Goal: Information Seeking & Learning: Find specific fact

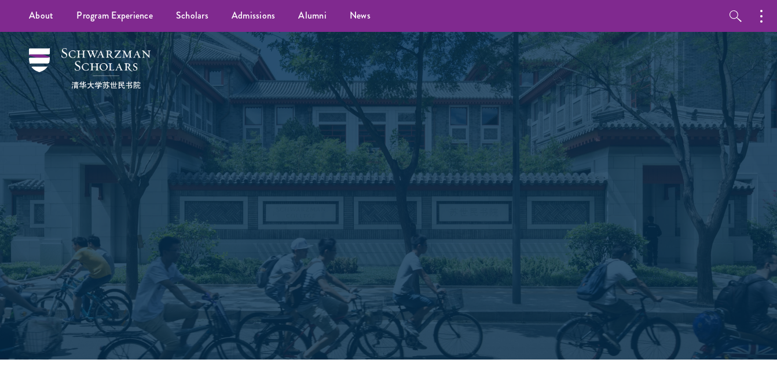
click at [385, 114] on div "Scholars Join a diverse community committed to global progress." at bounding box center [389, 195] width 400 height 231
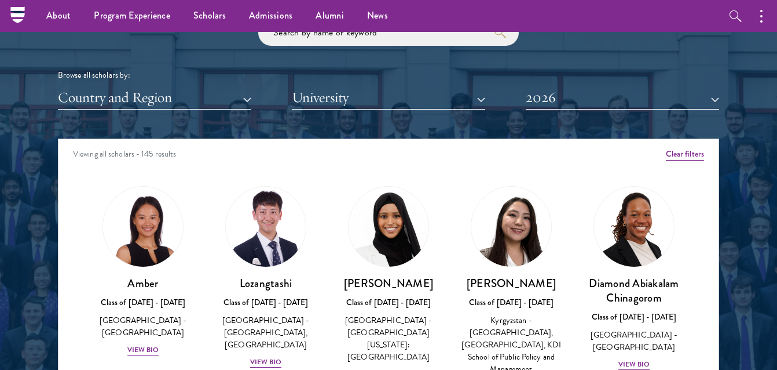
scroll to position [1373, 0]
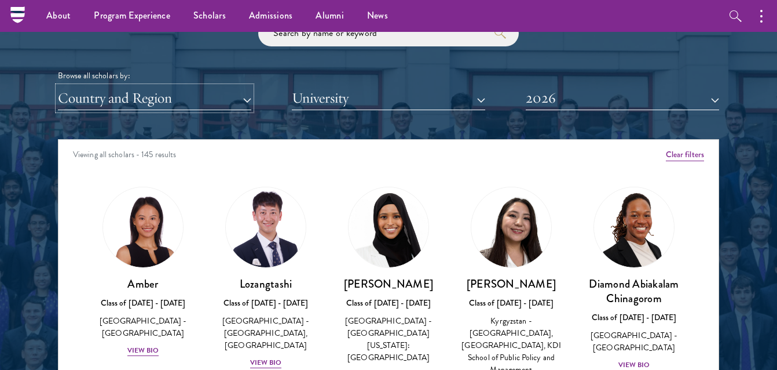
click at [202, 97] on button "Country and Region" at bounding box center [154, 98] width 193 height 24
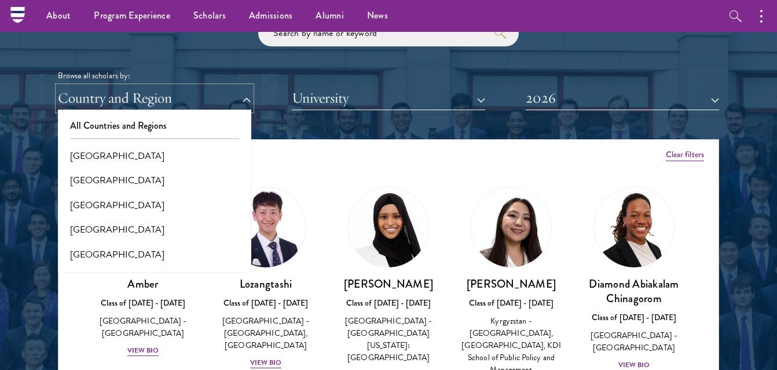
scroll to position [1319, 0]
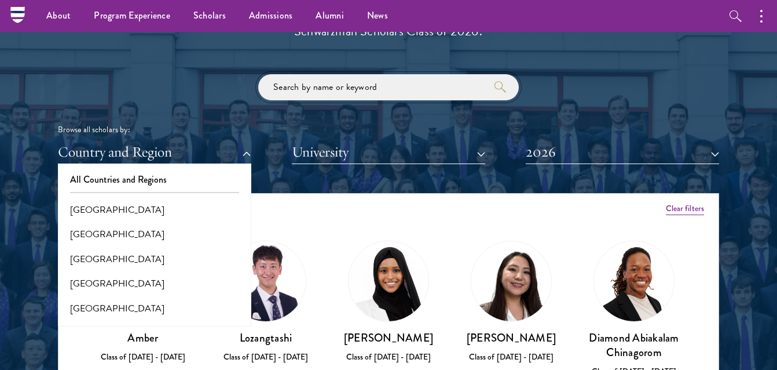
click at [337, 86] on input "search" at bounding box center [388, 87] width 261 height 26
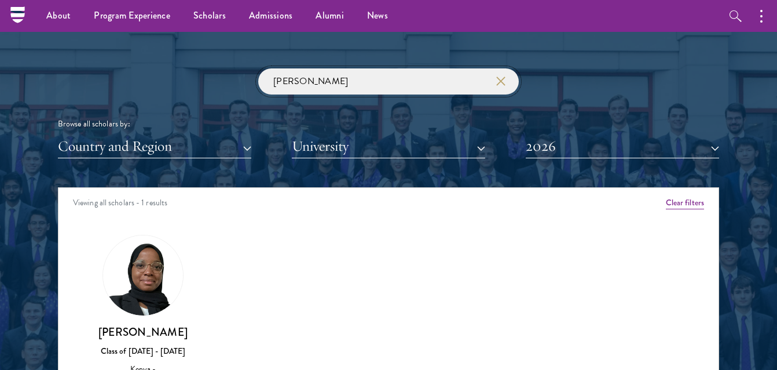
scroll to position [1324, 0]
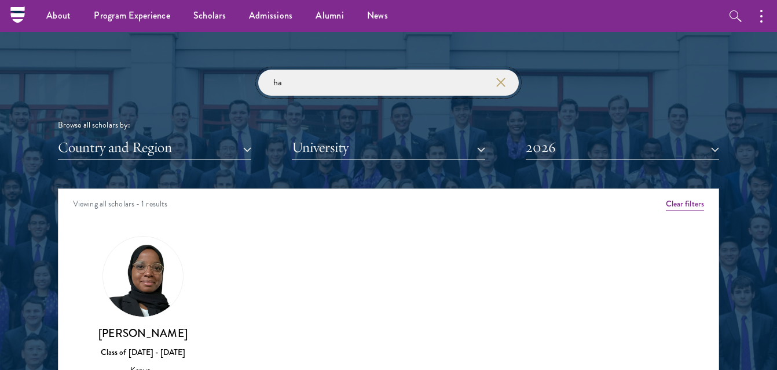
type input "h"
